Goal: Information Seeking & Learning: Get advice/opinions

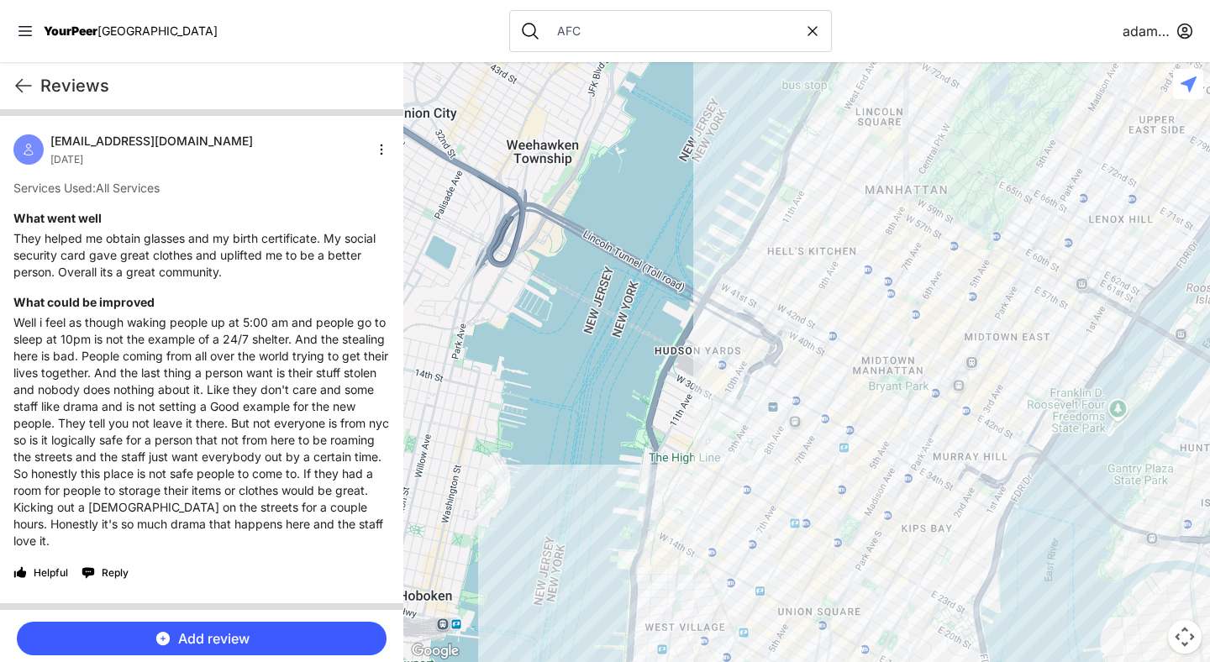
click at [839, 29] on nav "YourPeer NYC AFC adamabard" at bounding box center [605, 31] width 1210 height 62
click at [962, 29] on nav "YourPeer NYC AFC adamabard" at bounding box center [605, 31] width 1210 height 62
click at [808, 29] on icon at bounding box center [812, 31] width 8 height 8
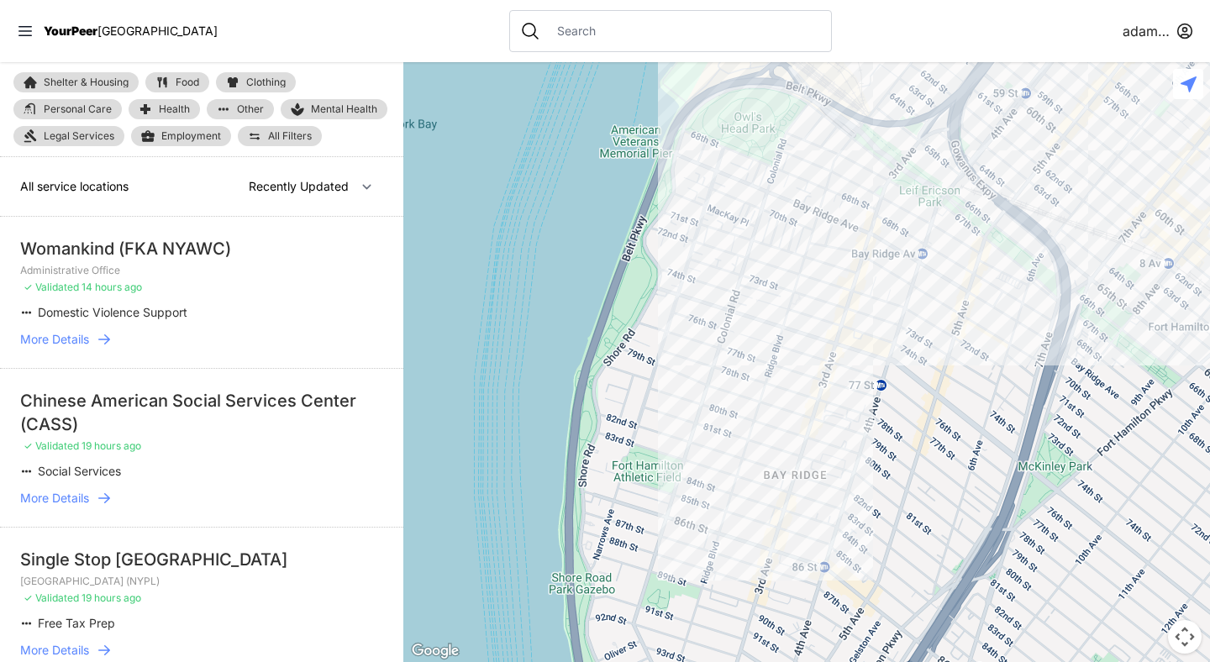
select select "nearby"
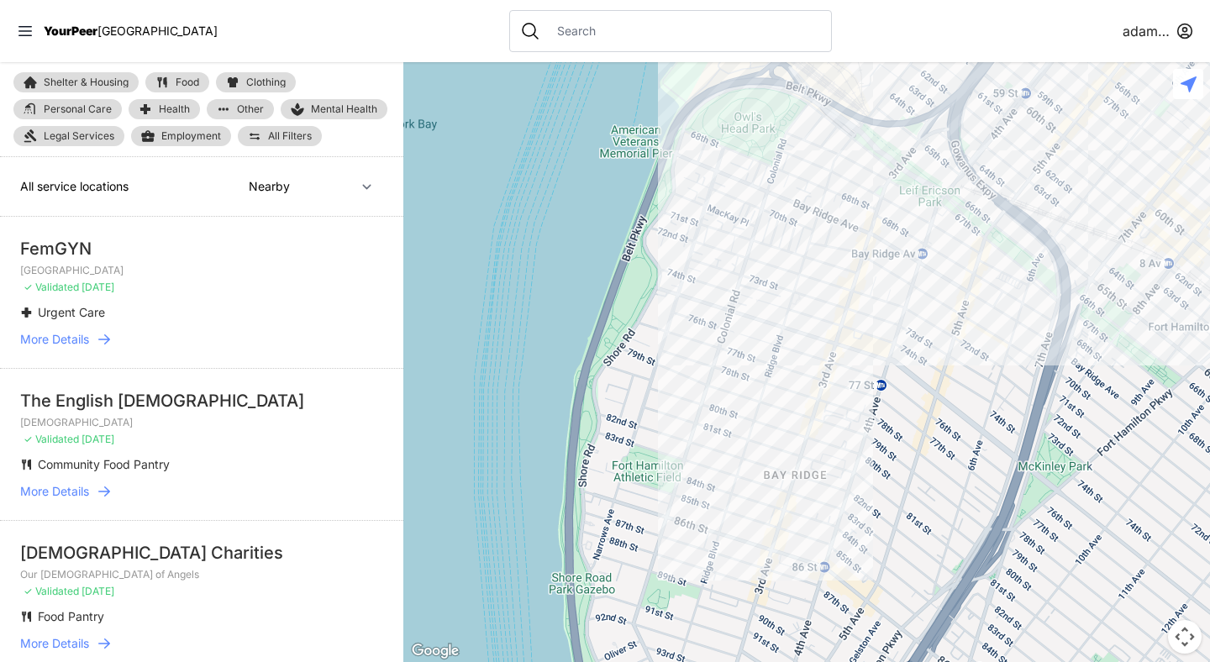
click at [547, 35] on input "text" at bounding box center [684, 31] width 274 height 17
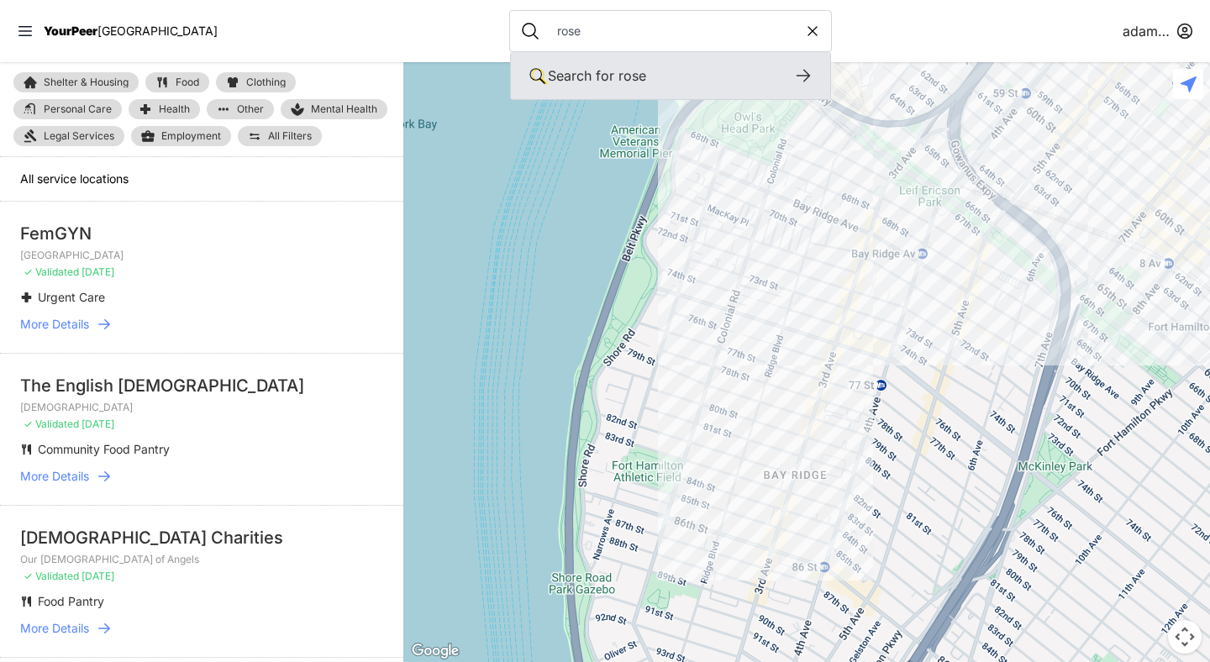
click at [793, 70] on icon at bounding box center [803, 76] width 20 height 20
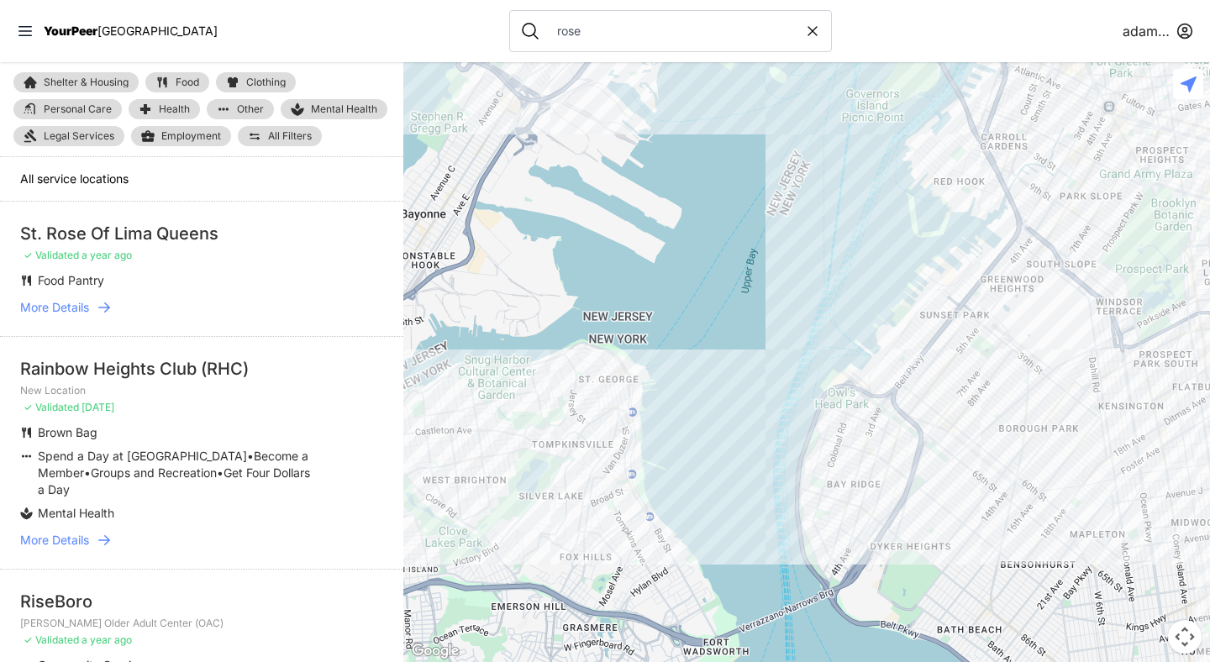
click at [547, 29] on input "rose" at bounding box center [675, 31] width 257 height 17
type input "S"
select select "recentlyUpdated"
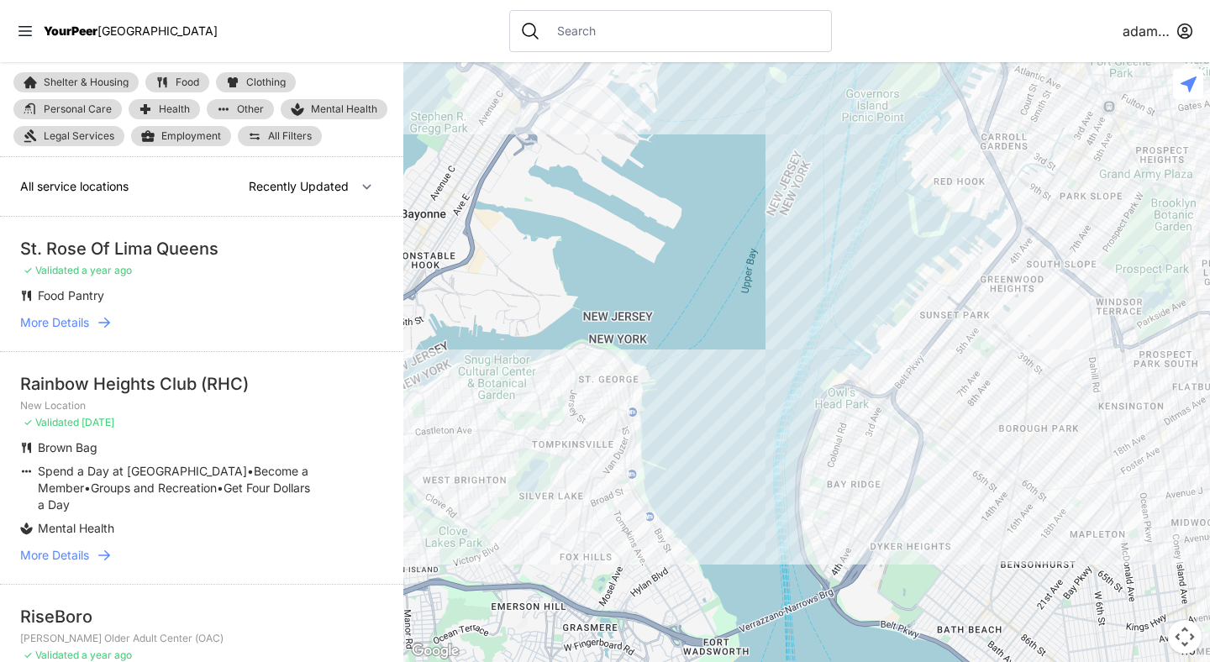
type input "S"
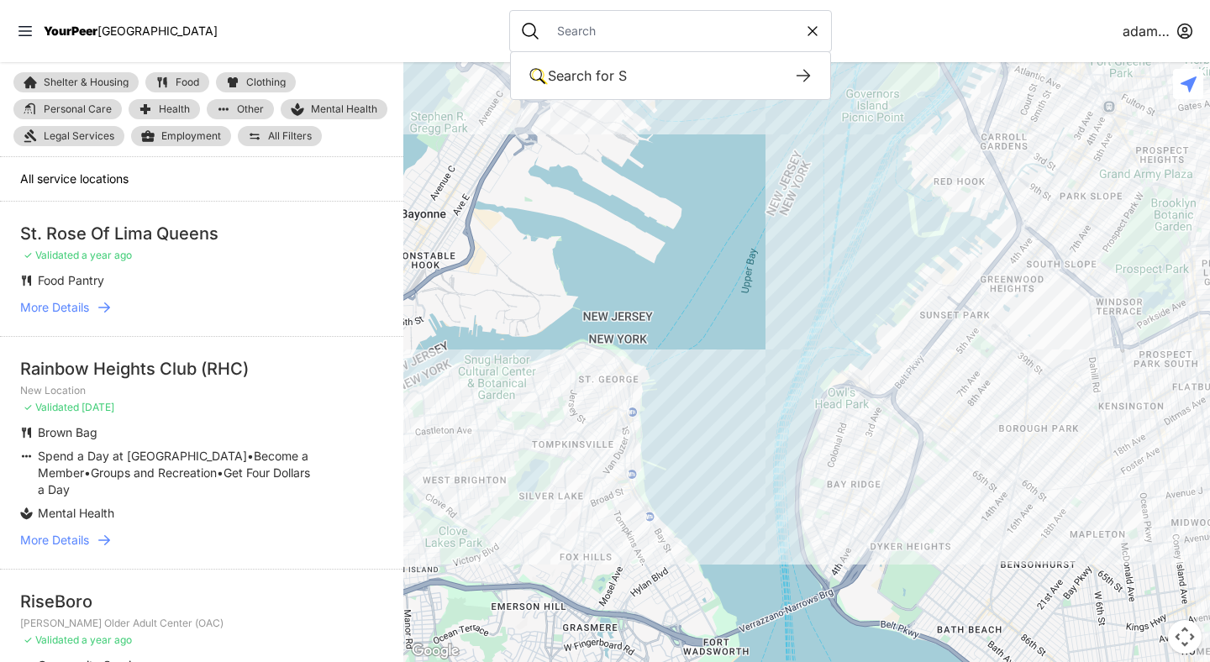
select select "recentlyUpdated"
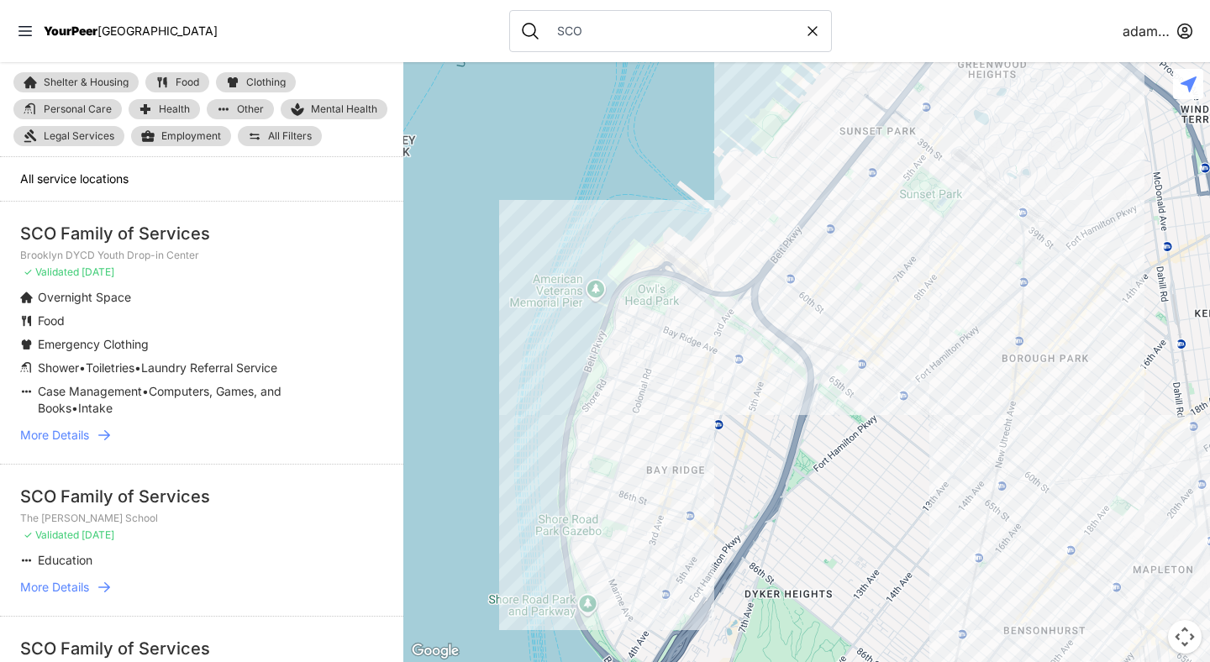
click at [109, 438] on icon at bounding box center [104, 435] width 17 height 17
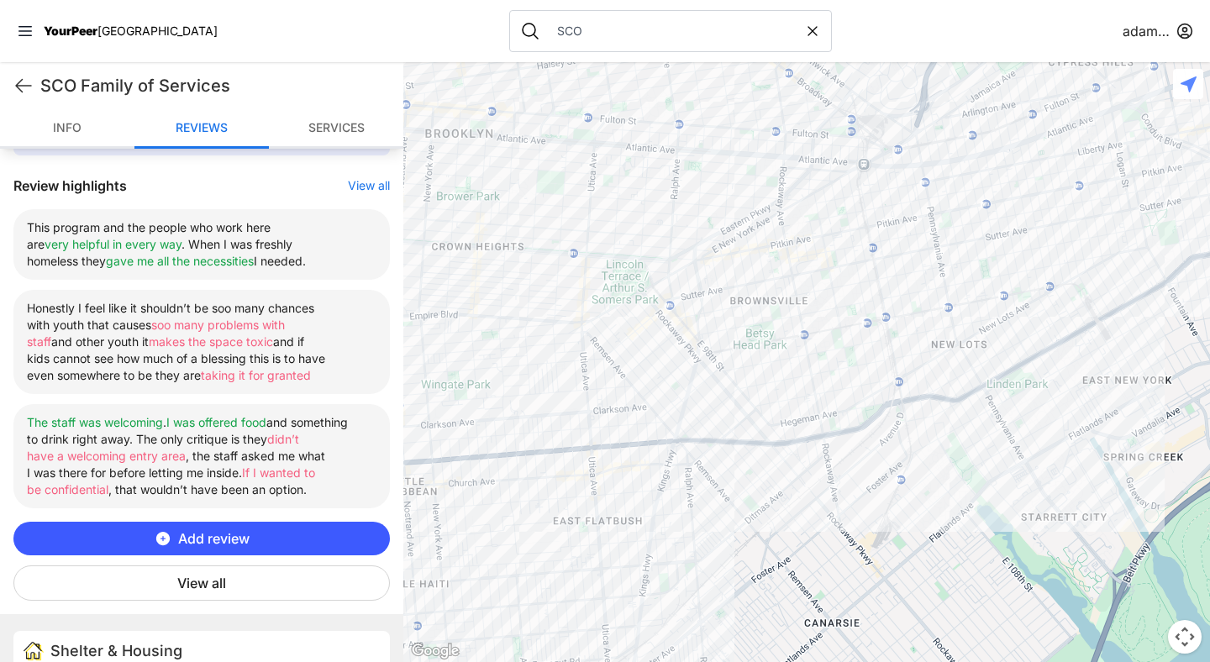
scroll to position [595, 0]
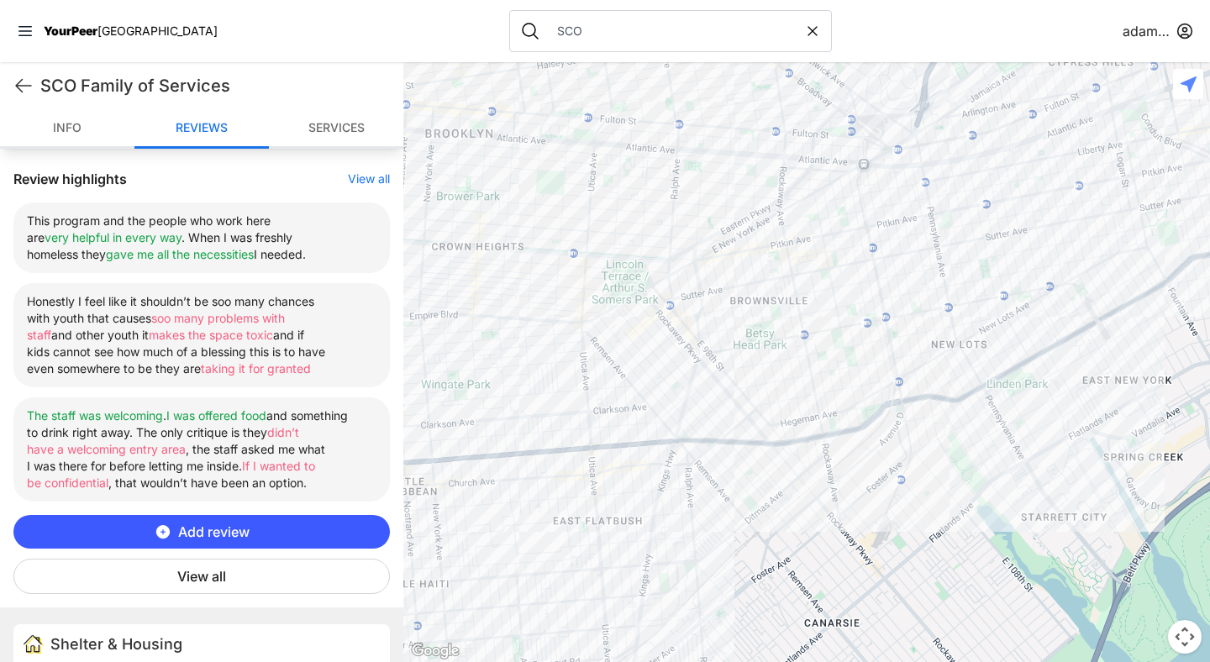
click at [235, 569] on button "View all" at bounding box center [201, 576] width 376 height 35
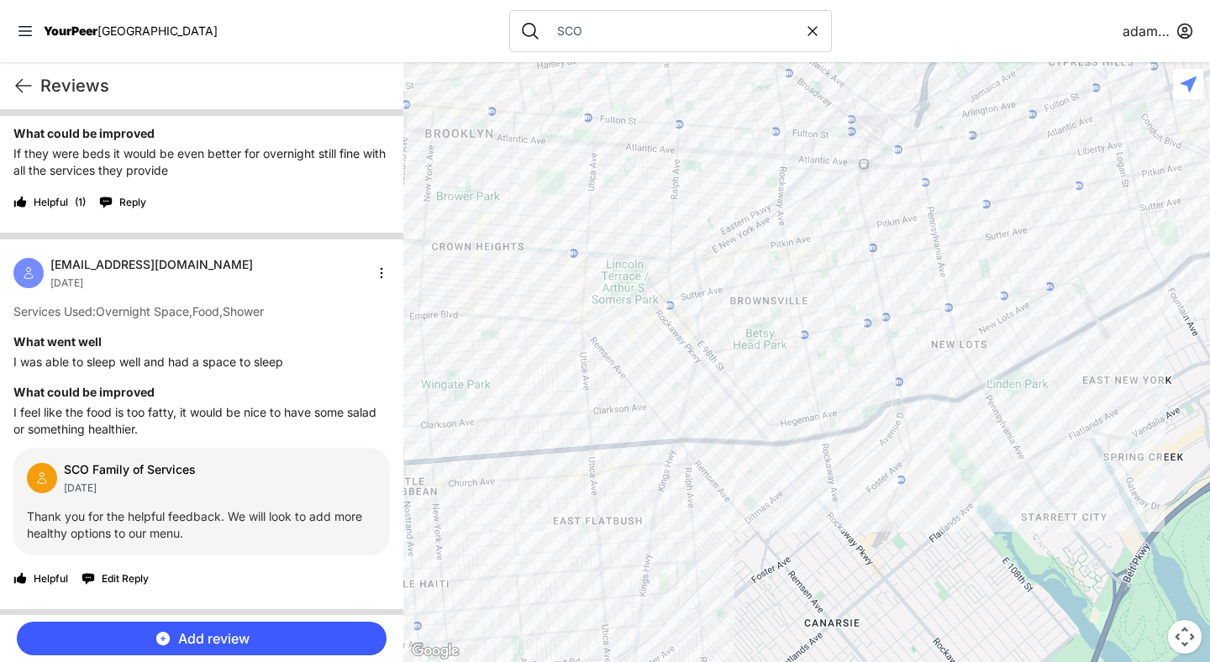
scroll to position [141, 0]
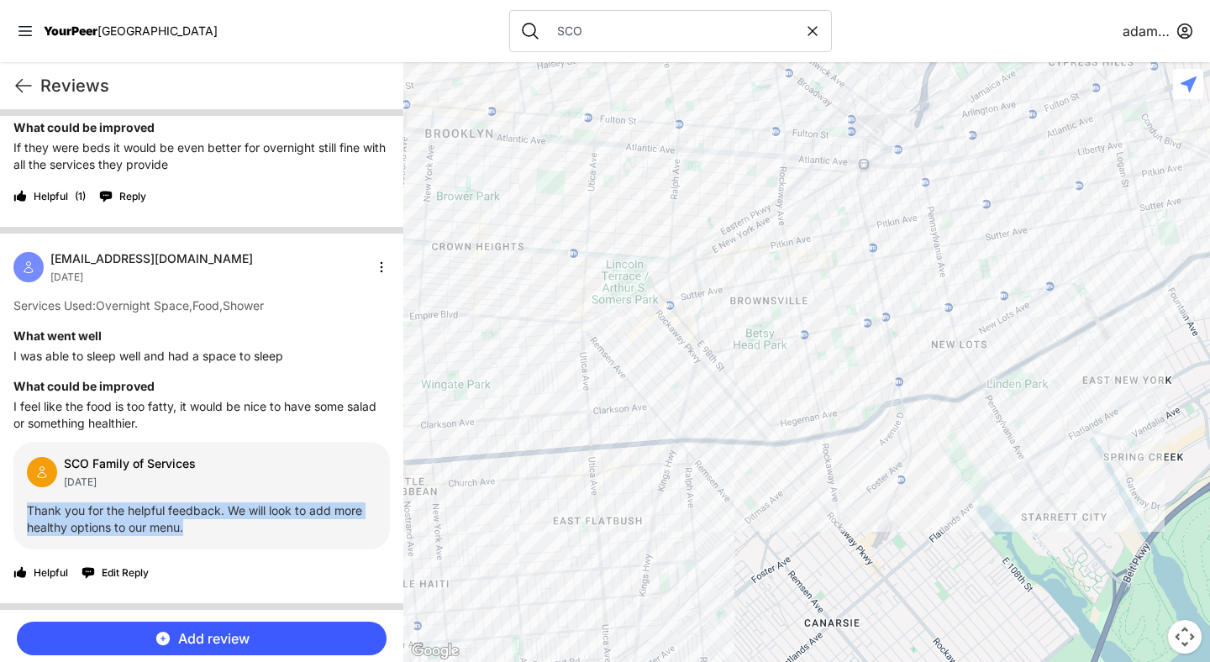
drag, startPoint x: 193, startPoint y: 529, endPoint x: 12, endPoint y: 513, distance: 182.1
click at [12, 513] on div "[EMAIL_ADDRESS][DOMAIN_NAME] [DATE] Services Used: Overnight Space , Food , Sho…" at bounding box center [201, 419] width 403 height 370
click at [182, 419] on p "I feel like the food is too fatty, it would be nice to have some salad or somet…" at bounding box center [201, 415] width 376 height 34
click at [197, 525] on p "Thank you for the helpful feedback. We will look to add more healthy options to…" at bounding box center [202, 520] width 350 height 34
drag, startPoint x: 197, startPoint y: 525, endPoint x: 225, endPoint y: 511, distance: 31.2
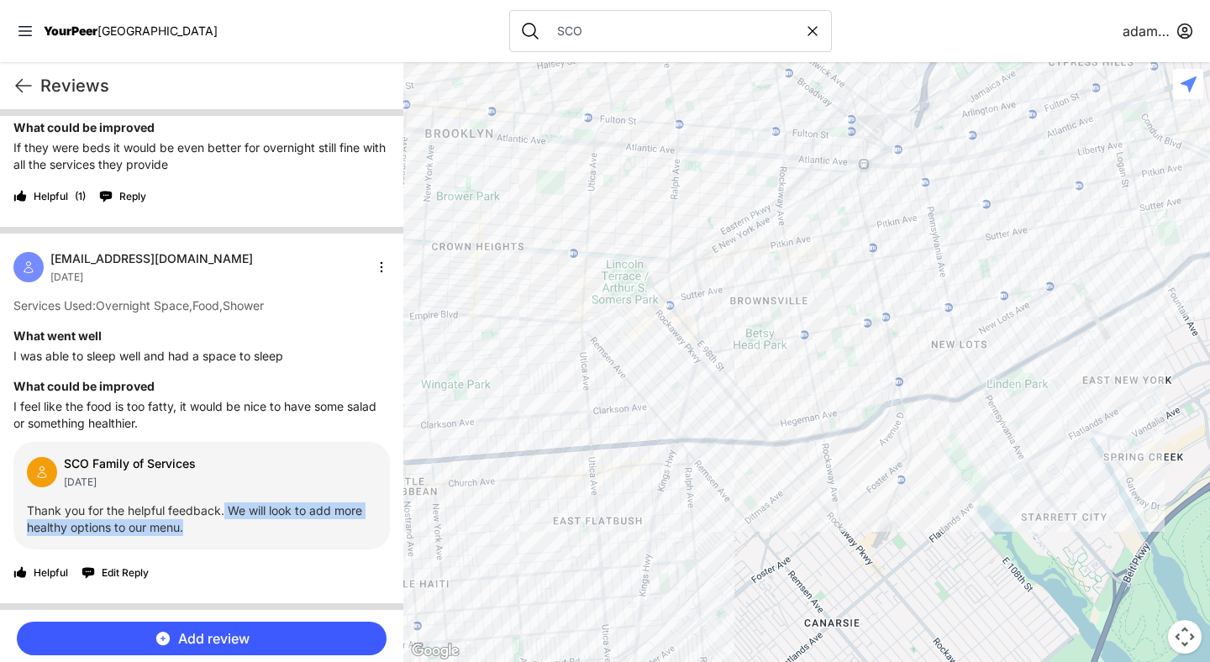
click at [225, 511] on p "Thank you for the helpful feedback. We will look to add more healthy options to…" at bounding box center [202, 520] width 350 height 34
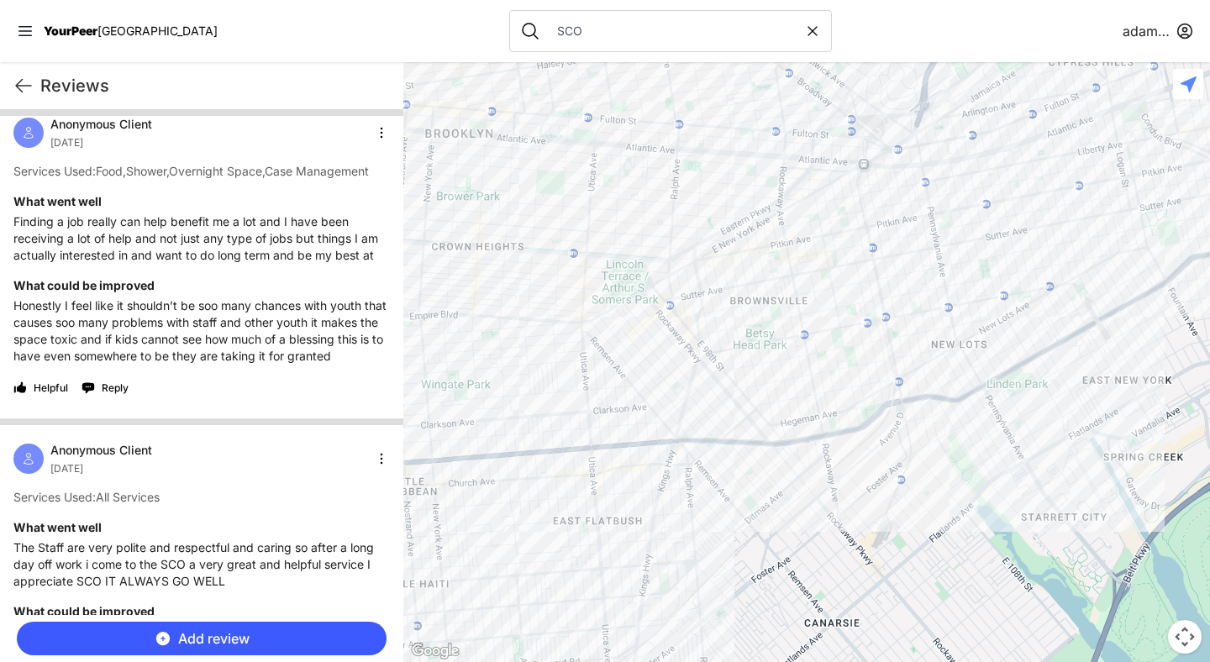
scroll to position [873, 0]
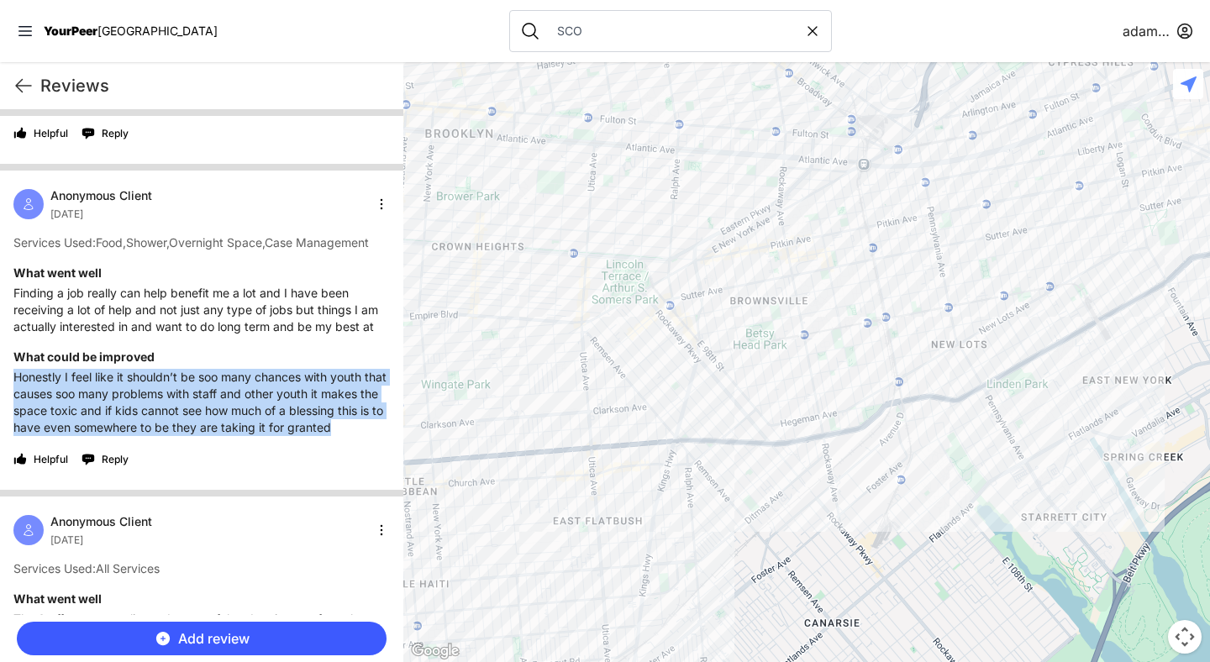
drag, startPoint x: 16, startPoint y: 394, endPoint x: 82, endPoint y: 466, distance: 97.5
click at [82, 436] on p "Honestly I feel like it shouldn’t be soo many chances with youth that causes so…" at bounding box center [201, 402] width 376 height 67
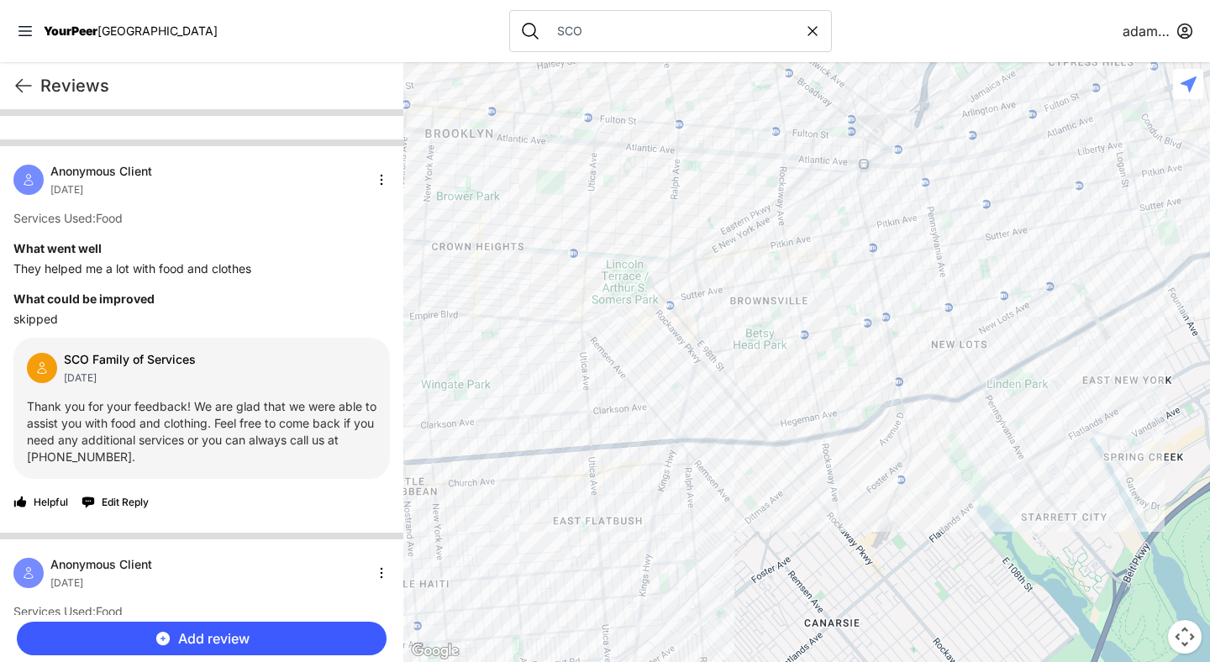
scroll to position [1754, 0]
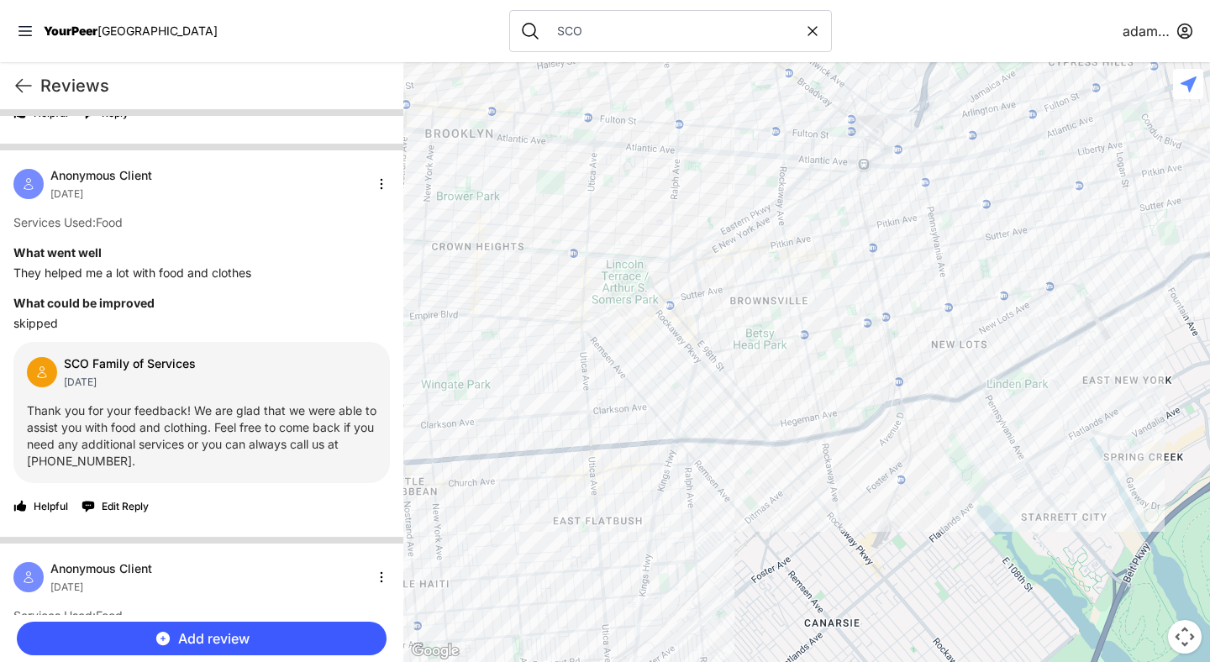
click at [253, 282] on p "They helped me a lot with food and clothes" at bounding box center [201, 273] width 376 height 17
drag, startPoint x: 16, startPoint y: 305, endPoint x: 253, endPoint y: 298, distance: 237.1
click at [253, 282] on p "They helped me a lot with food and clothes" at bounding box center [201, 273] width 376 height 17
click at [57, 332] on p "skipped" at bounding box center [201, 323] width 376 height 17
drag, startPoint x: 13, startPoint y: 364, endPoint x: 65, endPoint y: 361, distance: 51.3
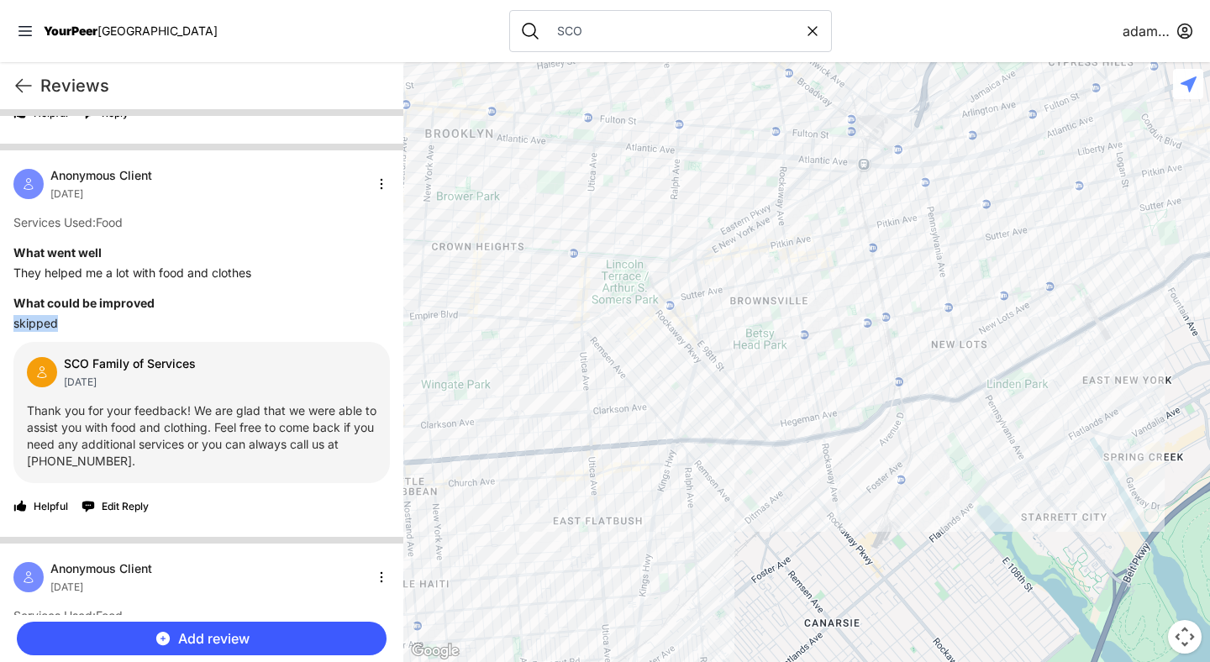
click at [65, 332] on p "skipped" at bounding box center [201, 323] width 376 height 17
click at [126, 455] on p "Thank you for your feedback! We are glad that we were able to assist you with f…" at bounding box center [202, 436] width 350 height 67
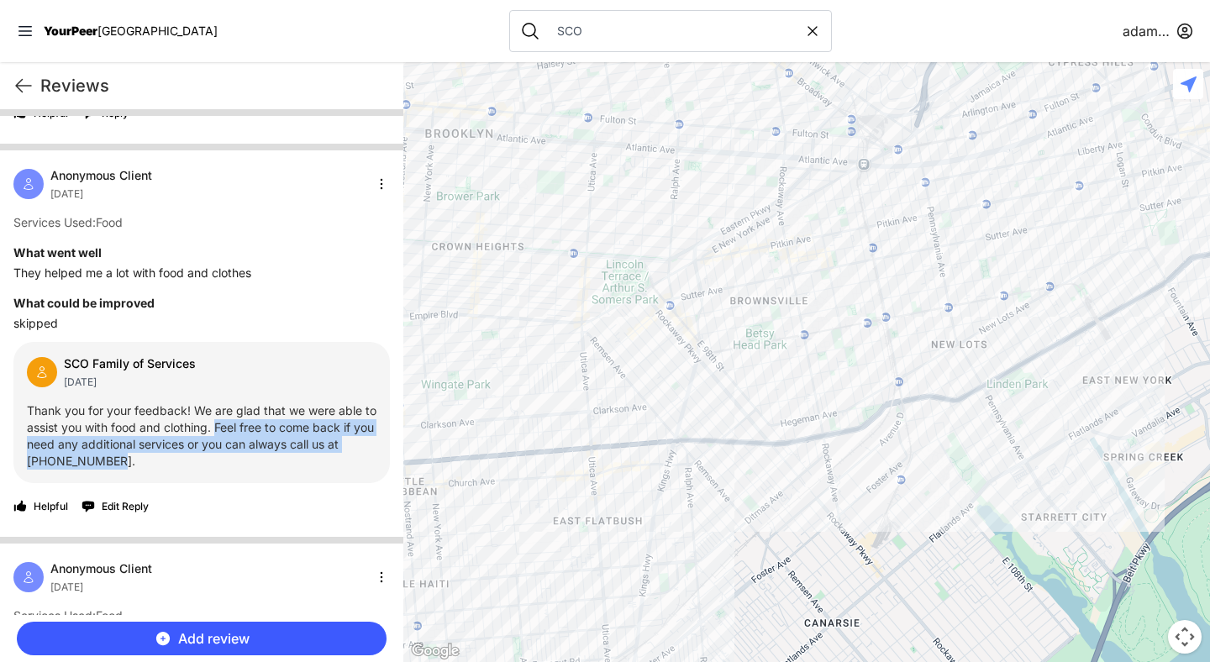
drag, startPoint x: 182, startPoint y: 505, endPoint x: 230, endPoint y: 462, distance: 64.3
click at [230, 462] on div "SCO Family of Services [DATE] Thank you for your feedback! We are glad that we …" at bounding box center [201, 412] width 376 height 141
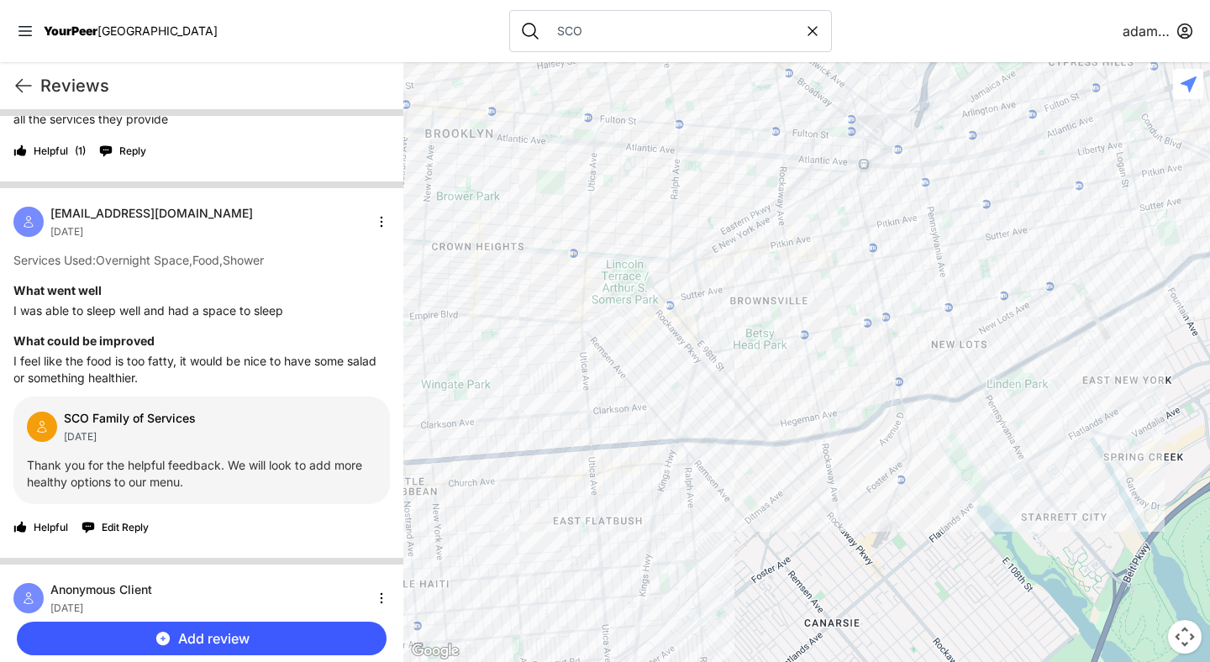
scroll to position [0, 0]
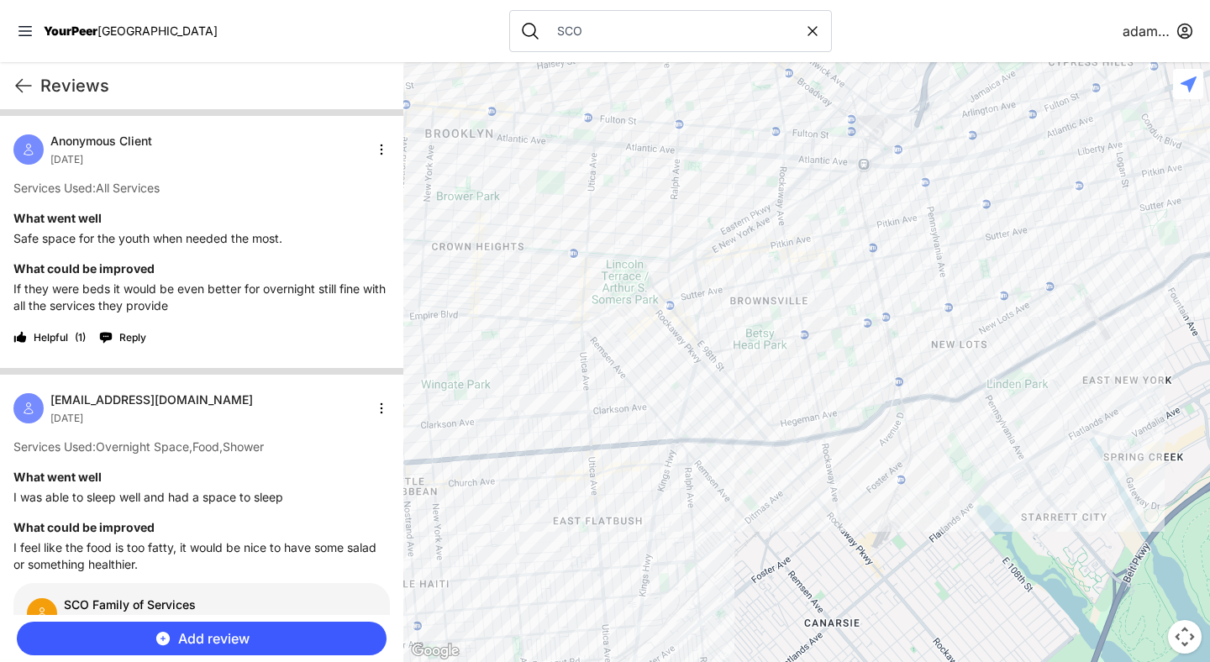
click at [249, 528] on h4 "What could be improved" at bounding box center [201, 527] width 376 height 17
click at [419, 21] on nav "YourPeer [GEOGRAPHIC_DATA] SCO [PERSON_NAME]" at bounding box center [605, 31] width 1210 height 62
click at [883, 31] on nav "YourPeer [GEOGRAPHIC_DATA] SCO [PERSON_NAME]" at bounding box center [605, 31] width 1210 height 62
click at [547, 34] on input "SCO" at bounding box center [675, 31] width 257 height 17
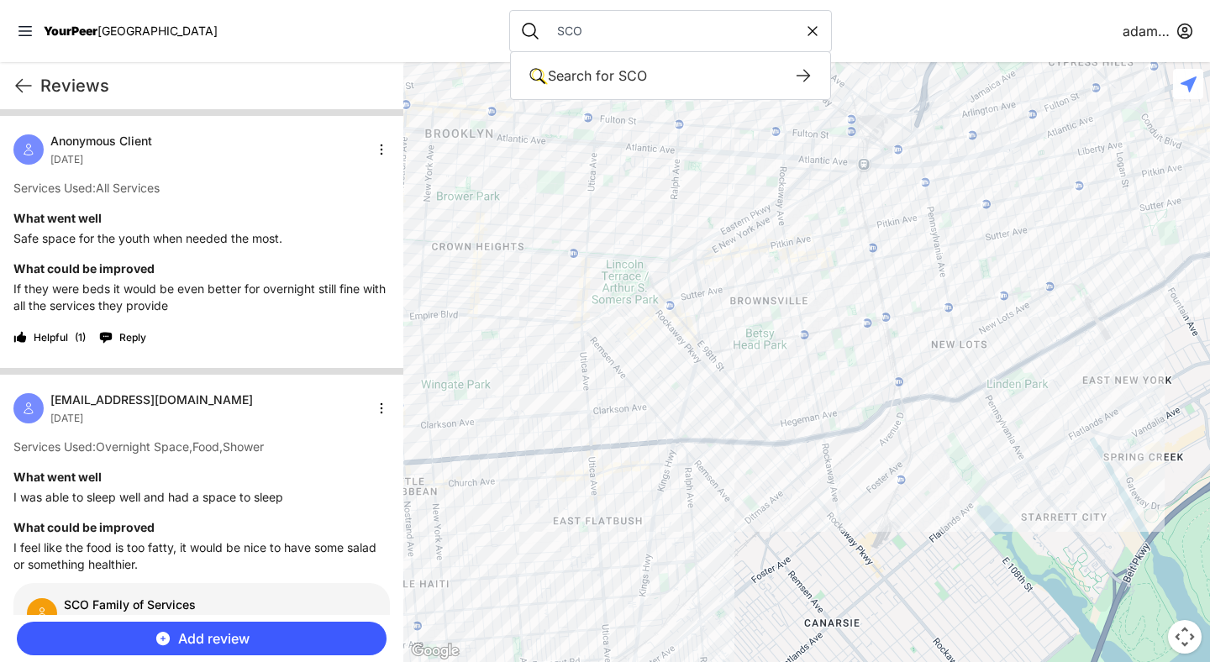
click at [547, 34] on input "SCO" at bounding box center [675, 31] width 257 height 17
type input "Streetwork"
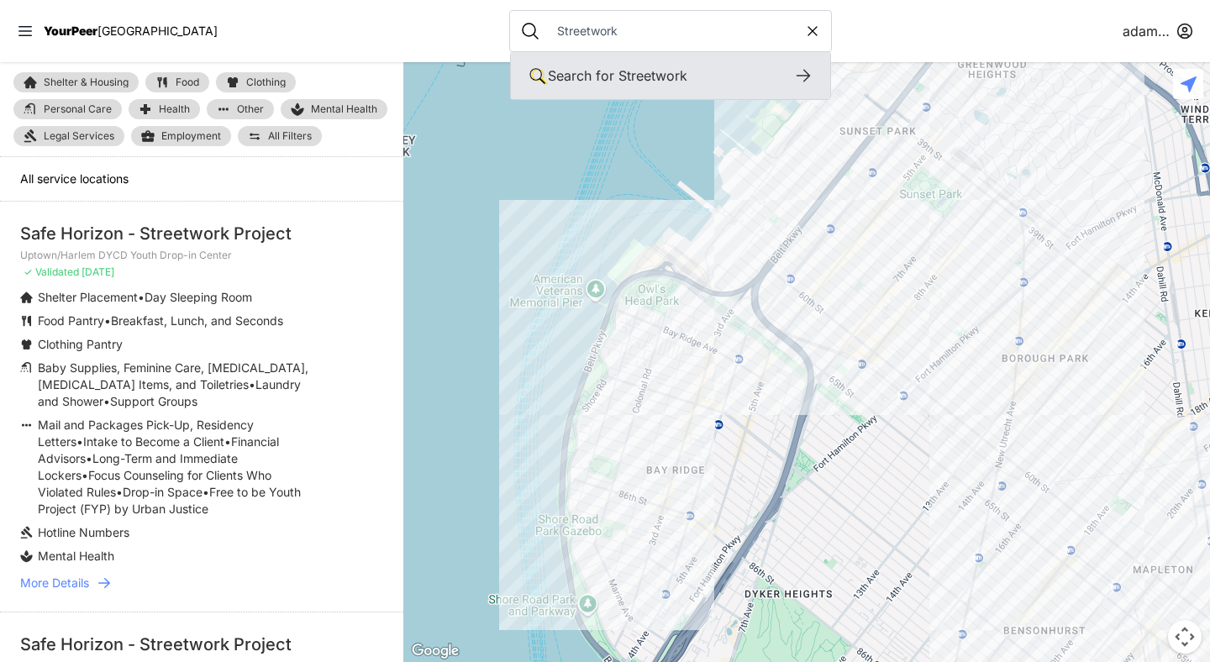
click at [765, 66] on div "Search for Streetwork" at bounding box center [670, 75] width 319 height 47
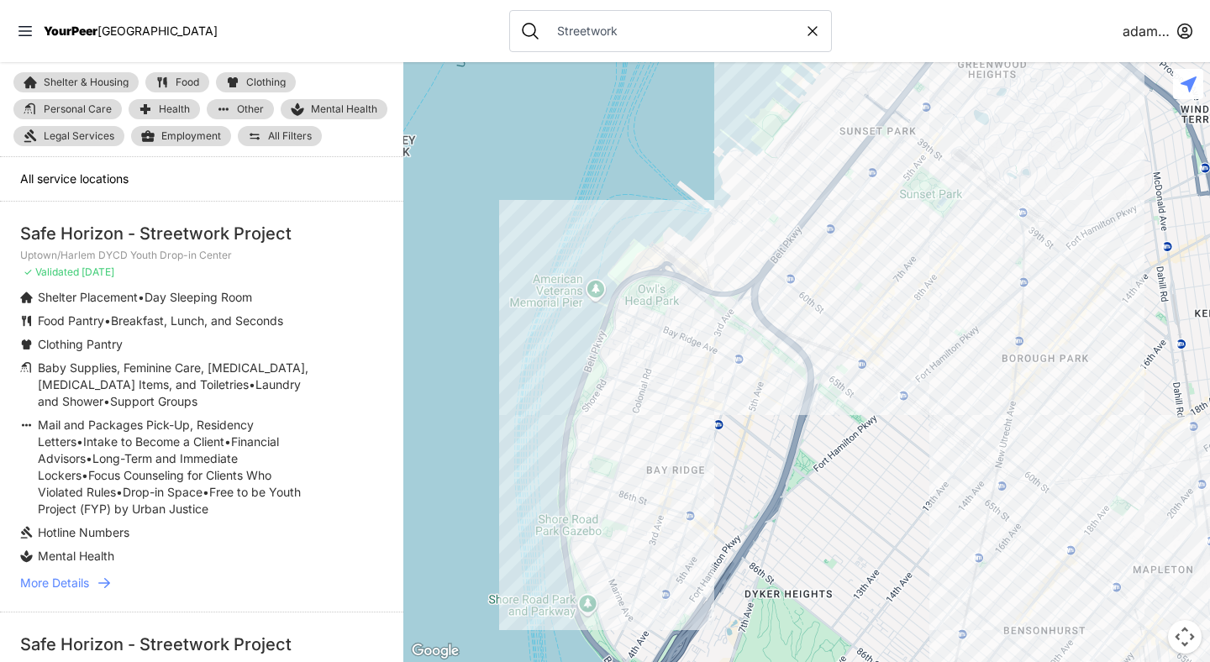
click at [103, 575] on icon at bounding box center [104, 583] width 17 height 17
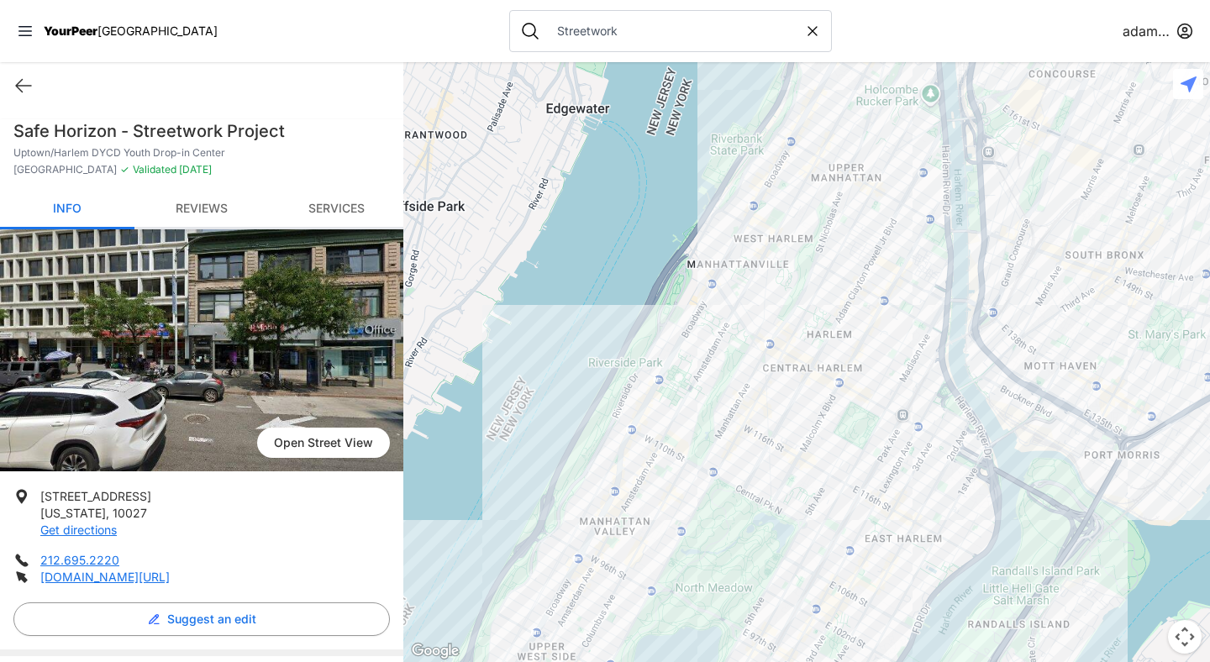
click at [213, 199] on link "Reviews" at bounding box center [201, 209] width 134 height 39
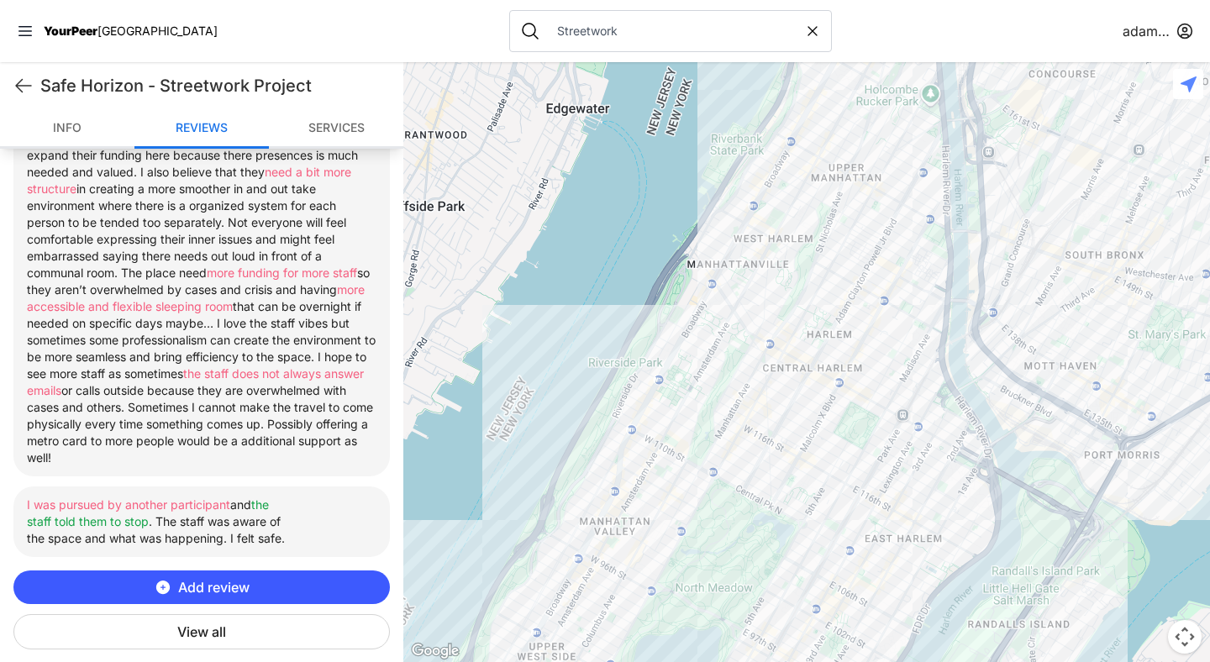
scroll to position [787, 0]
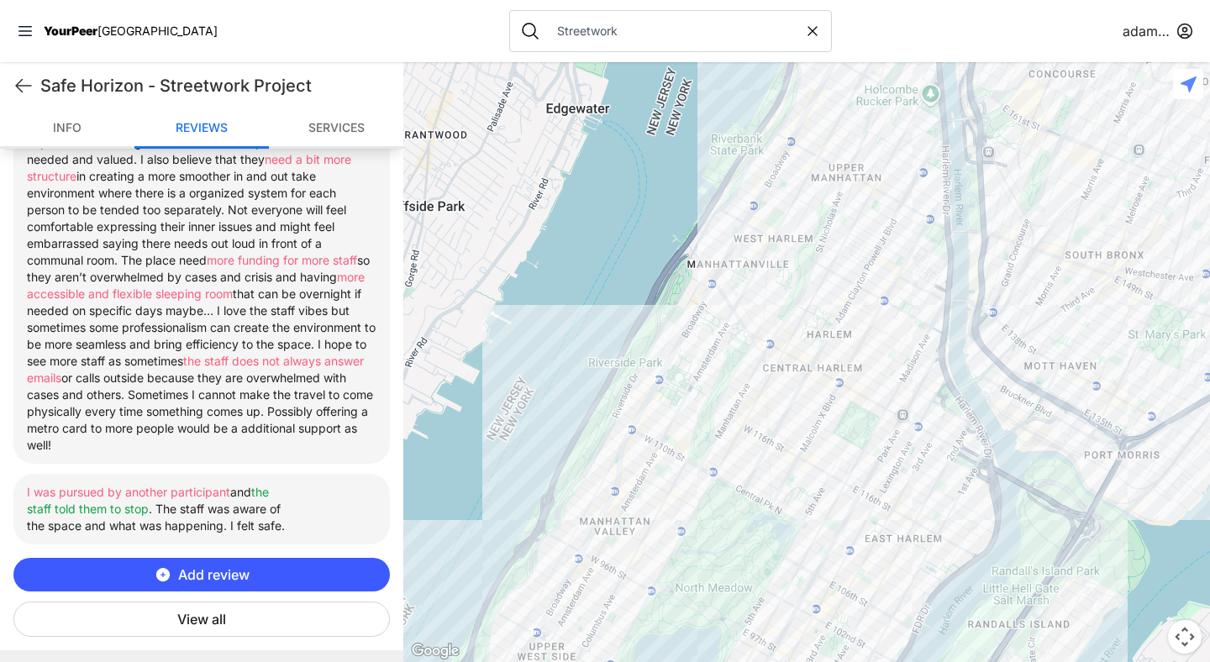
click at [224, 614] on button "View all" at bounding box center [201, 619] width 376 height 35
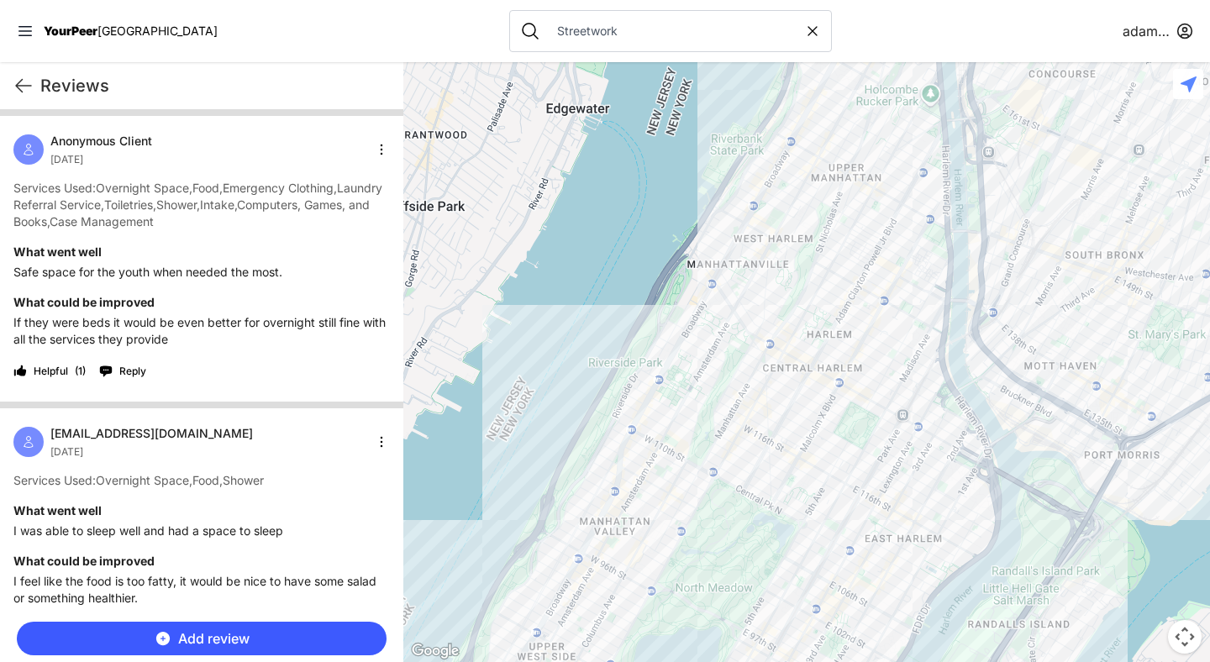
scroll to position [0, 0]
